Goal: Navigation & Orientation: Find specific page/section

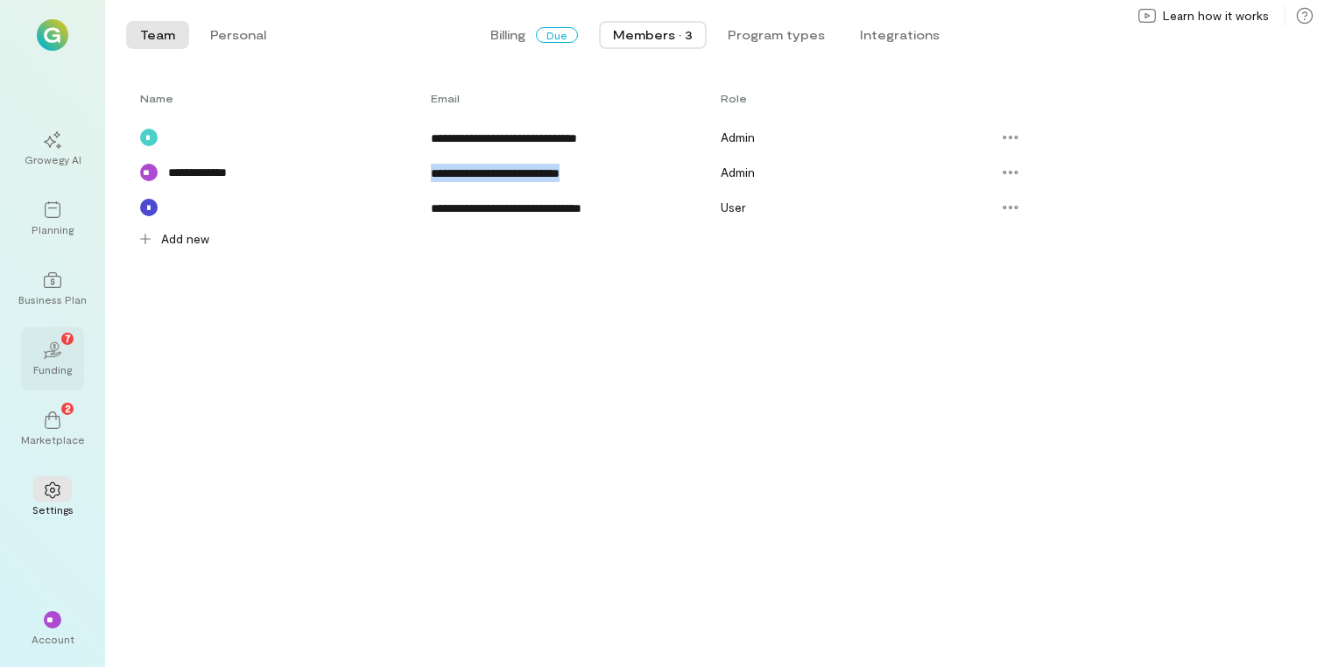
click at [49, 349] on icon "02" at bounding box center [53, 351] width 18 height 18
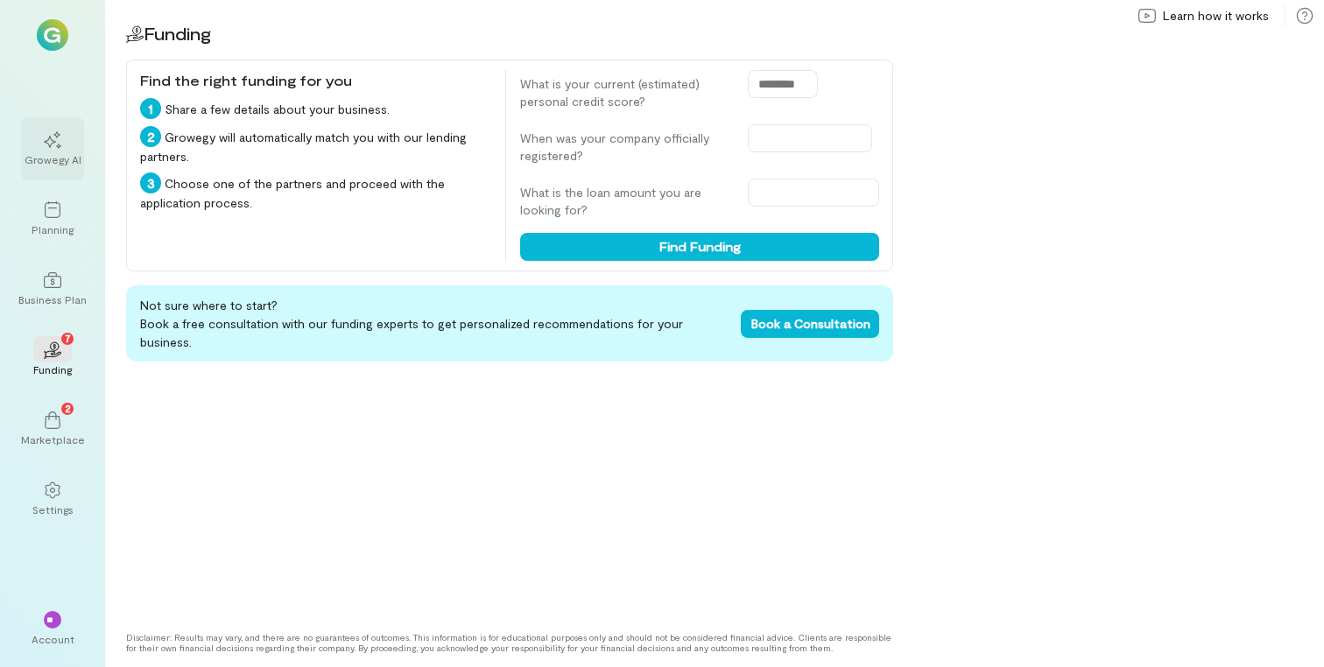
click at [73, 152] on div "Growegy AI" at bounding box center [53, 159] width 57 height 14
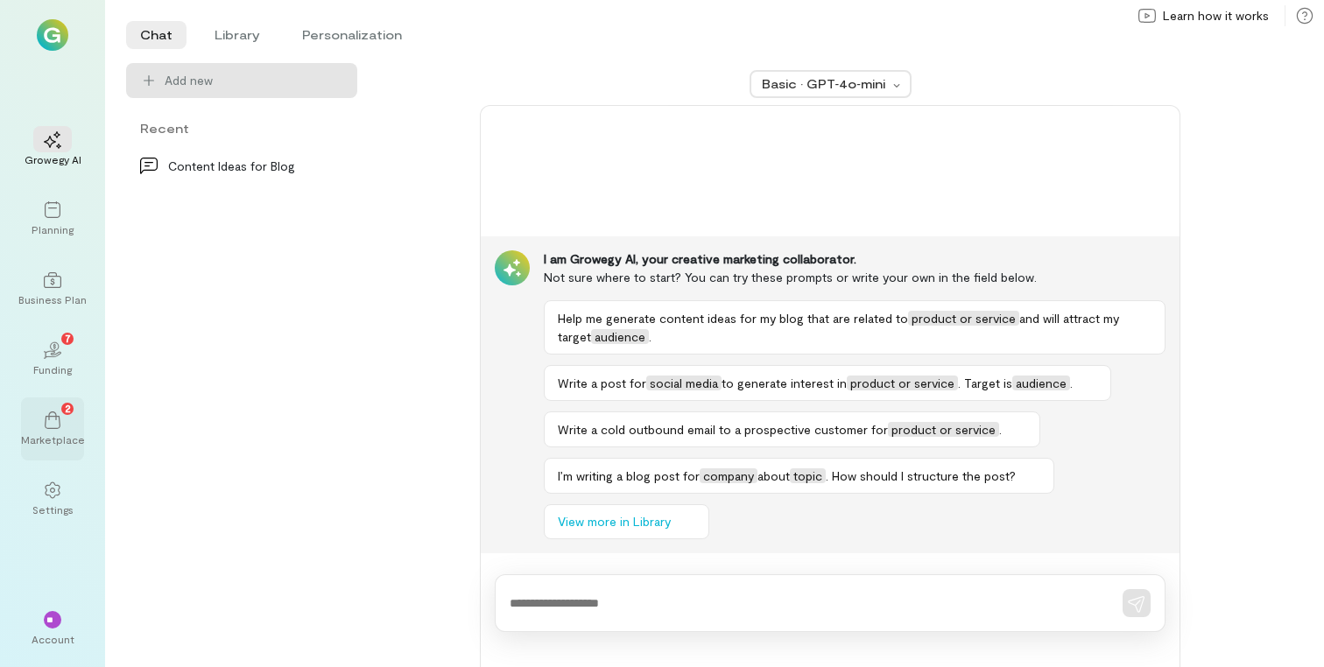
click at [56, 427] on icon at bounding box center [53, 421] width 18 height 18
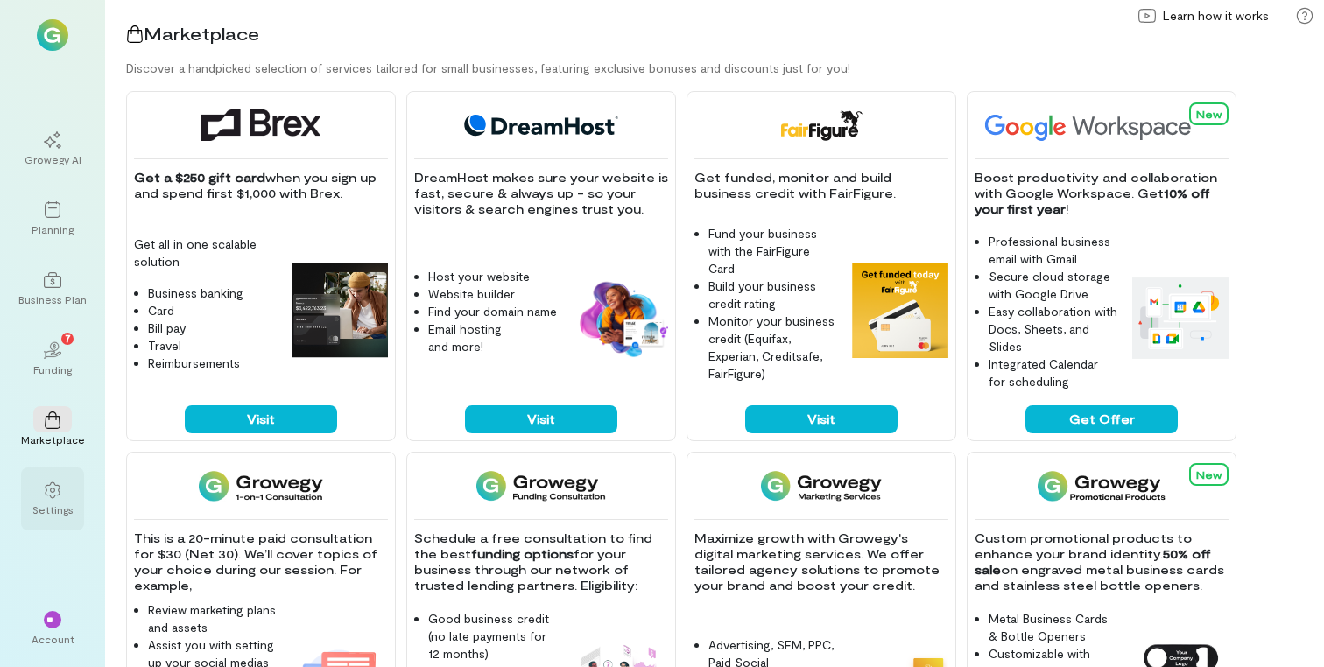
click at [39, 519] on div "Settings" at bounding box center [52, 499] width 63 height 63
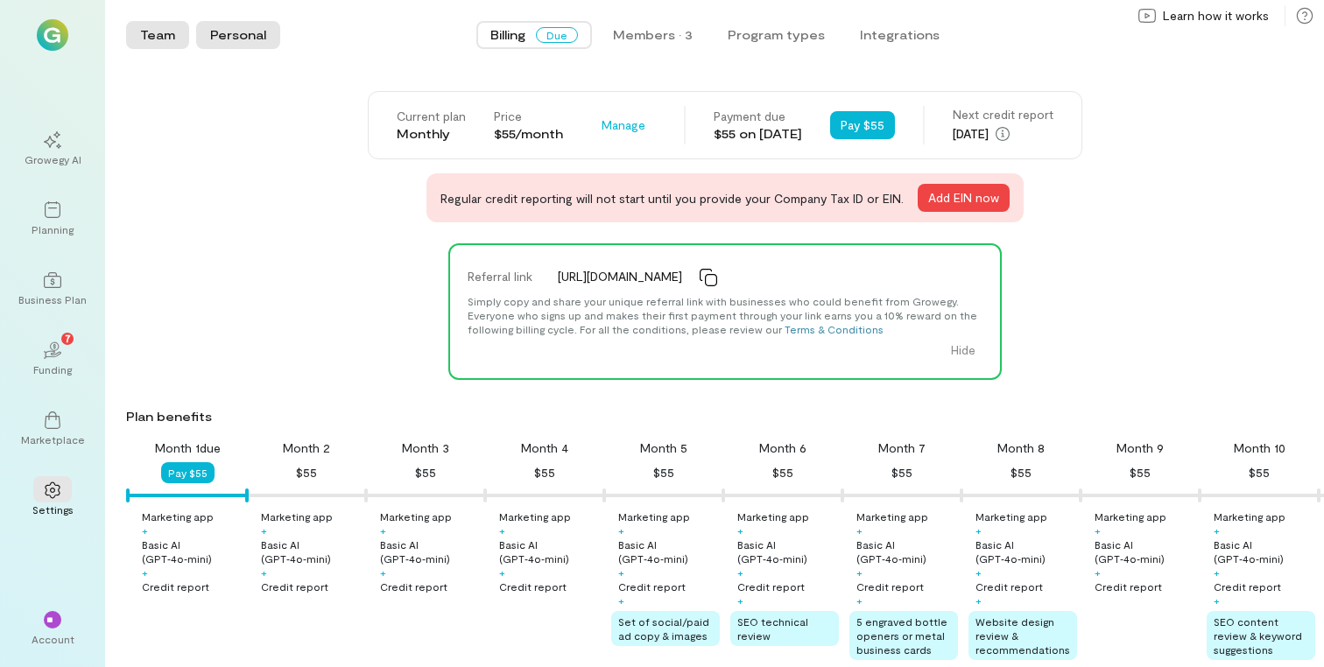
click at [238, 43] on button "Personal" at bounding box center [238, 35] width 84 height 28
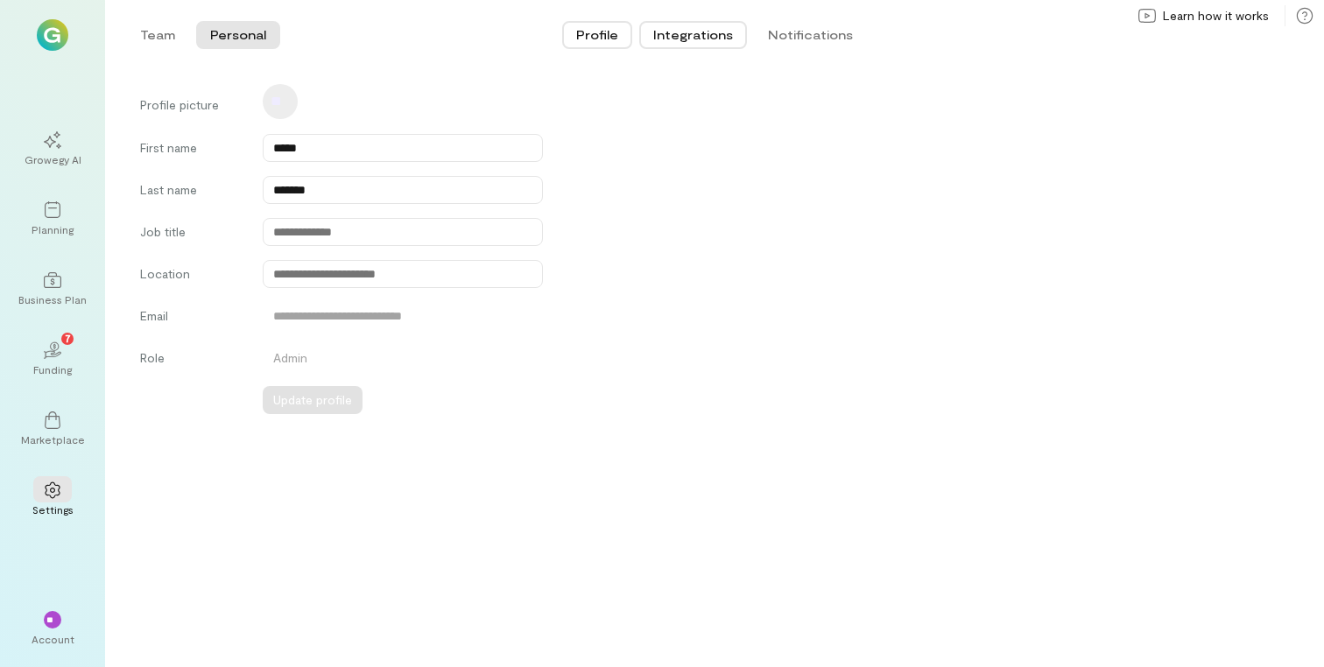
click at [709, 31] on button "Integrations" at bounding box center [693, 35] width 108 height 28
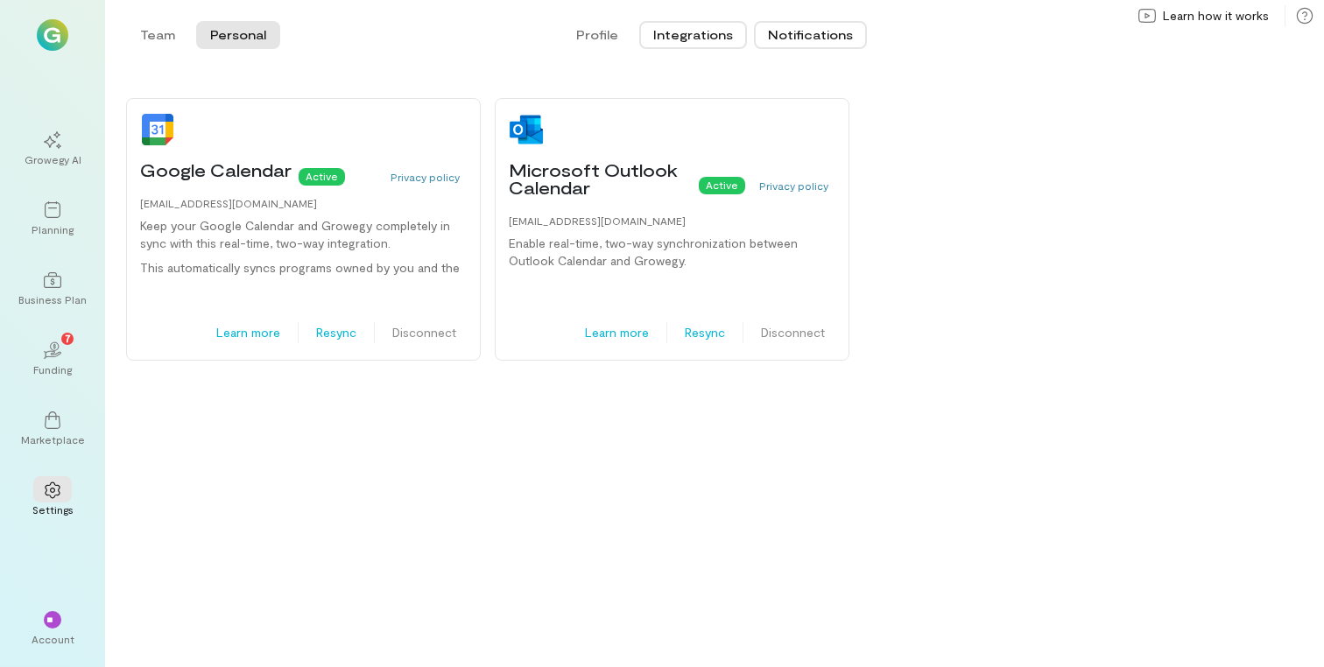
click at [793, 30] on button "Notifications" at bounding box center [810, 35] width 113 height 28
